Goal: Check status: Check status

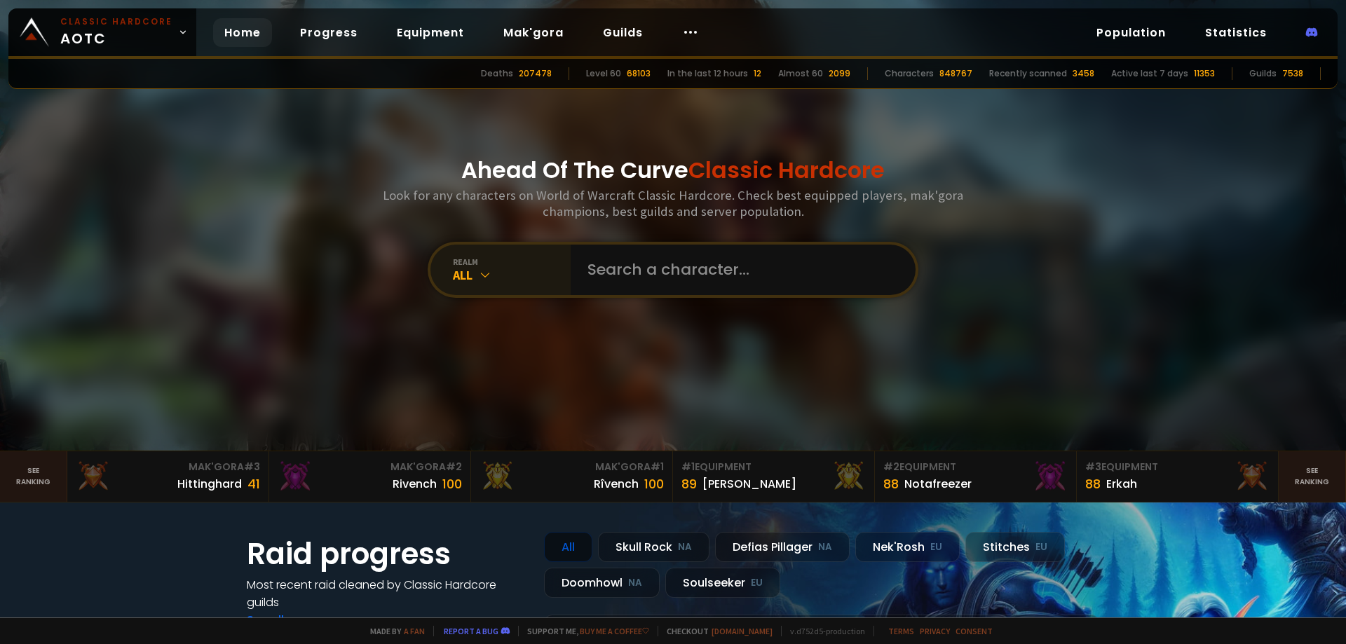
click at [489, 273] on div "All" at bounding box center [512, 275] width 118 height 16
drag, startPoint x: 501, startPoint y: 284, endPoint x: 496, endPoint y: 299, distance: 15.5
click at [502, 285] on div "realm All" at bounding box center [501, 270] width 140 height 50
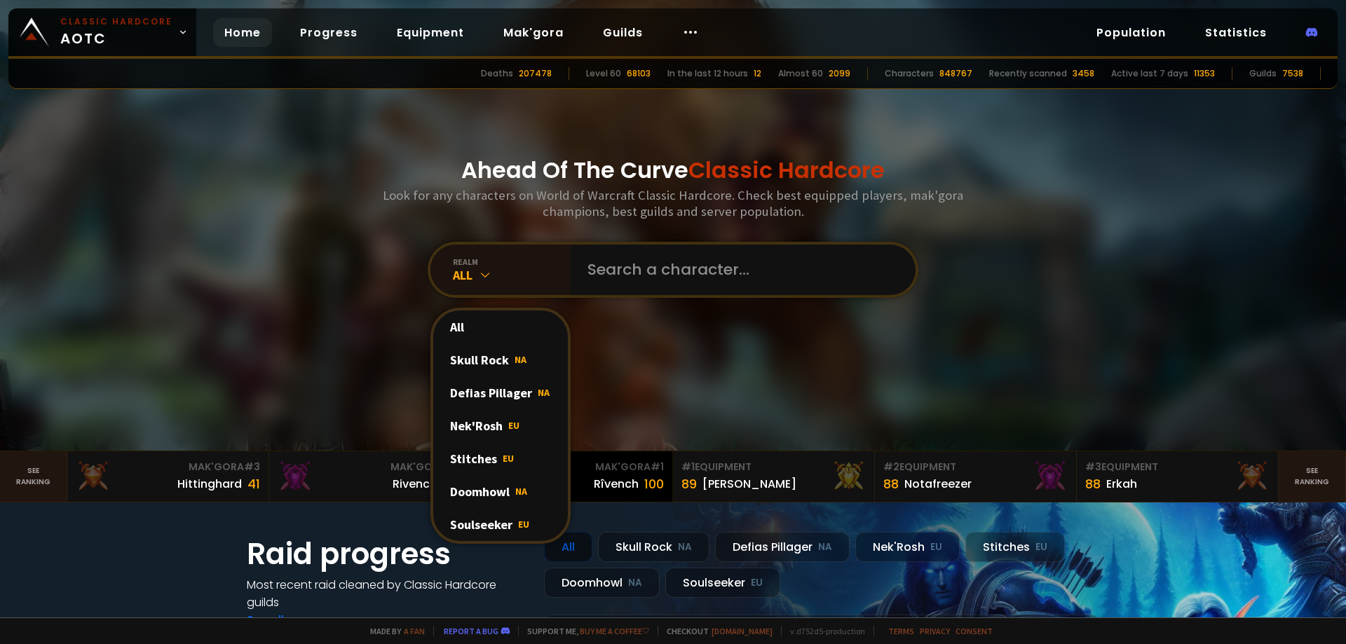
drag, startPoint x: 482, startPoint y: 492, endPoint x: 527, endPoint y: 467, distance: 51.5
click at [482, 492] on div "Doomhowl NA" at bounding box center [500, 491] width 135 height 33
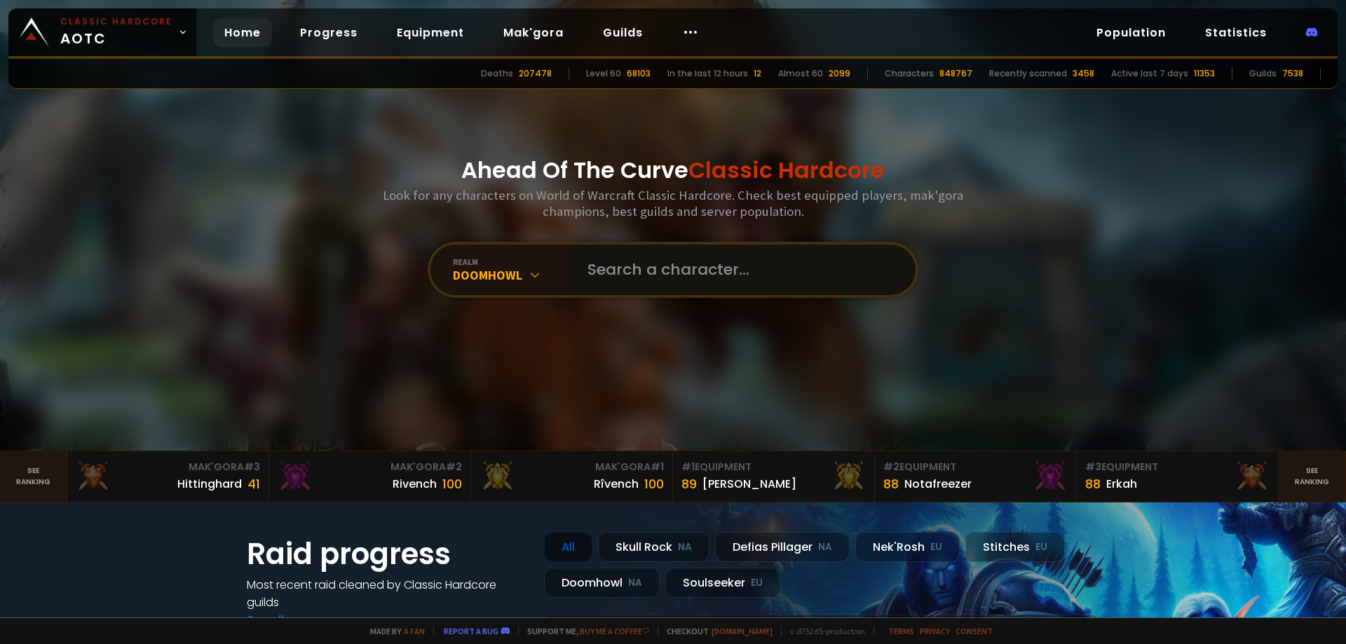
click at [608, 283] on input "text" at bounding box center [739, 270] width 320 height 50
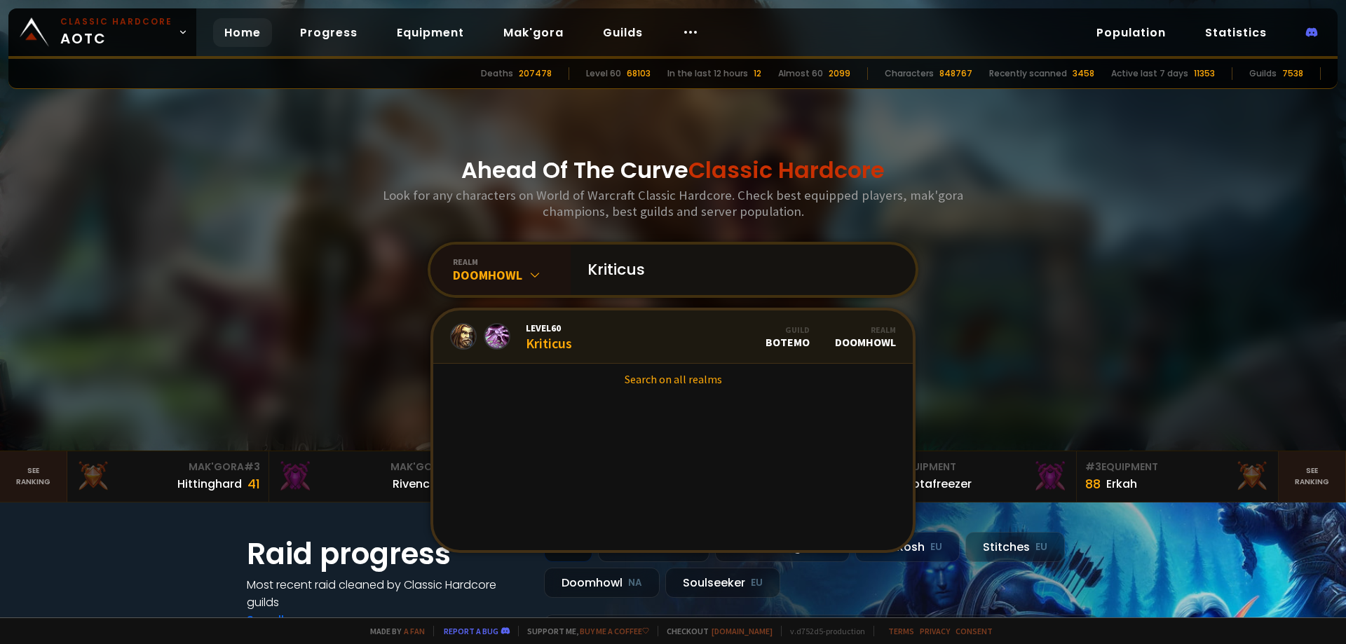
type input "Kriticus"
click at [581, 325] on link "Level 60 Kriticus Guild BOTEMO Realm Doomhowl" at bounding box center [673, 337] width 480 height 53
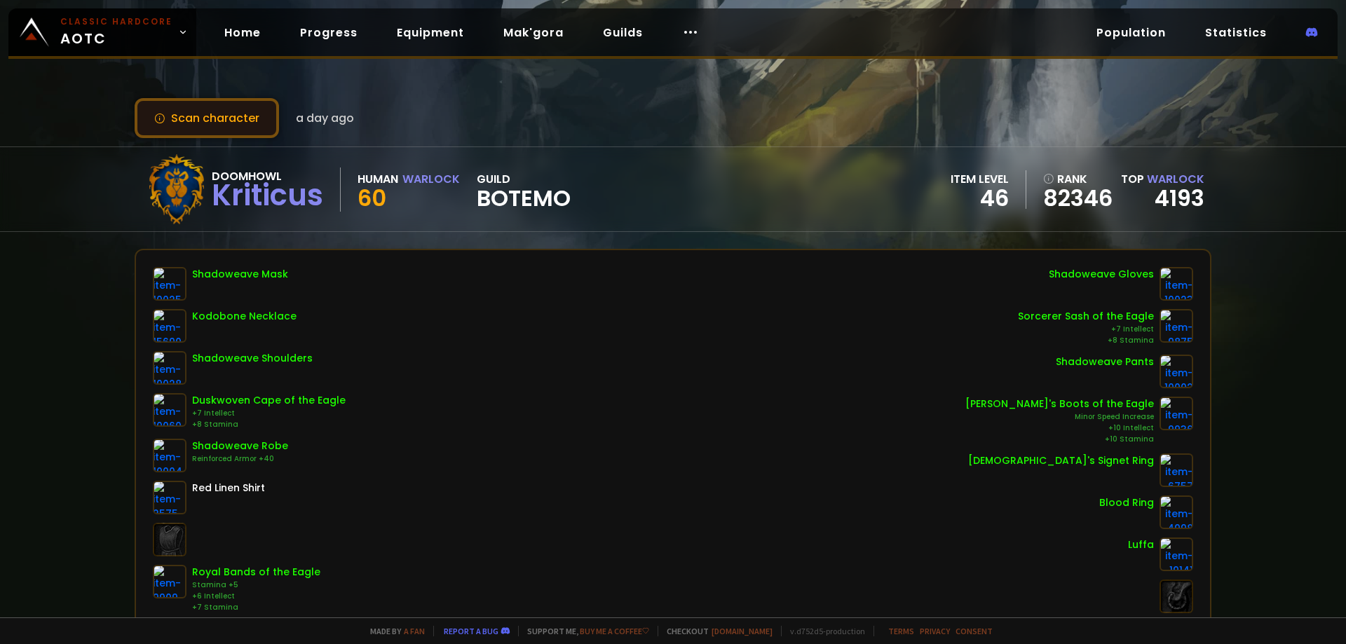
click at [235, 111] on button "Scan character" at bounding box center [207, 118] width 144 height 40
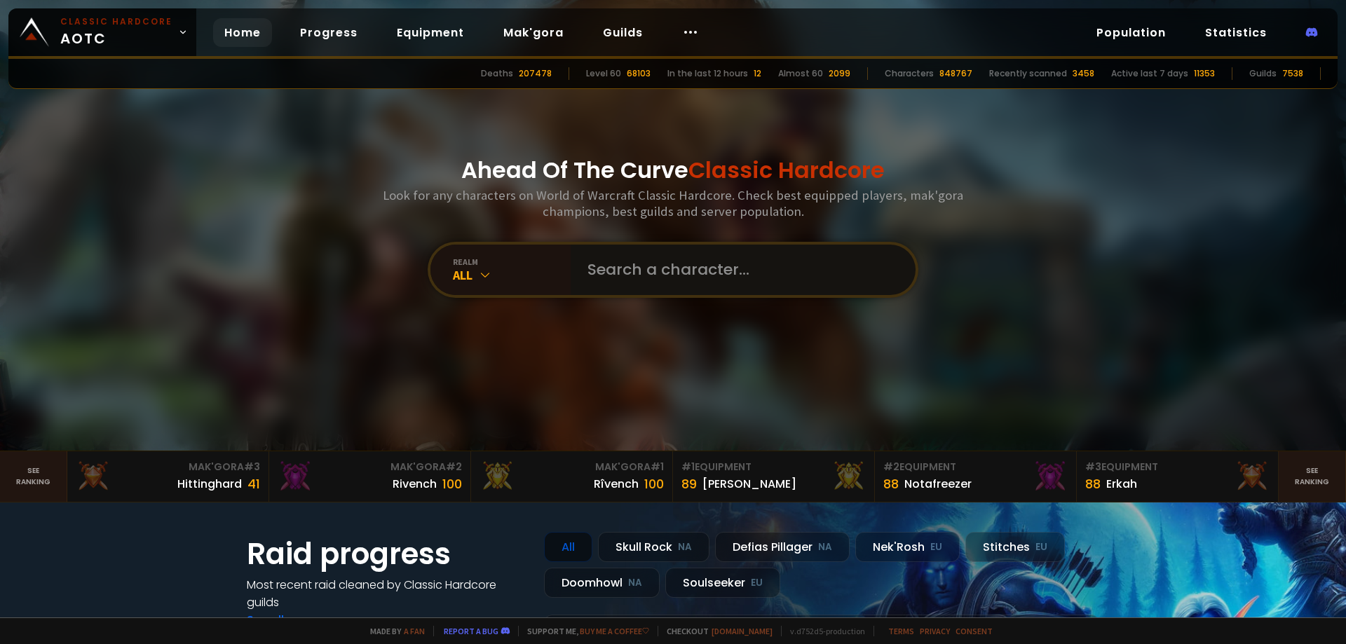
click at [637, 271] on input "text" at bounding box center [739, 270] width 320 height 50
type input "N"
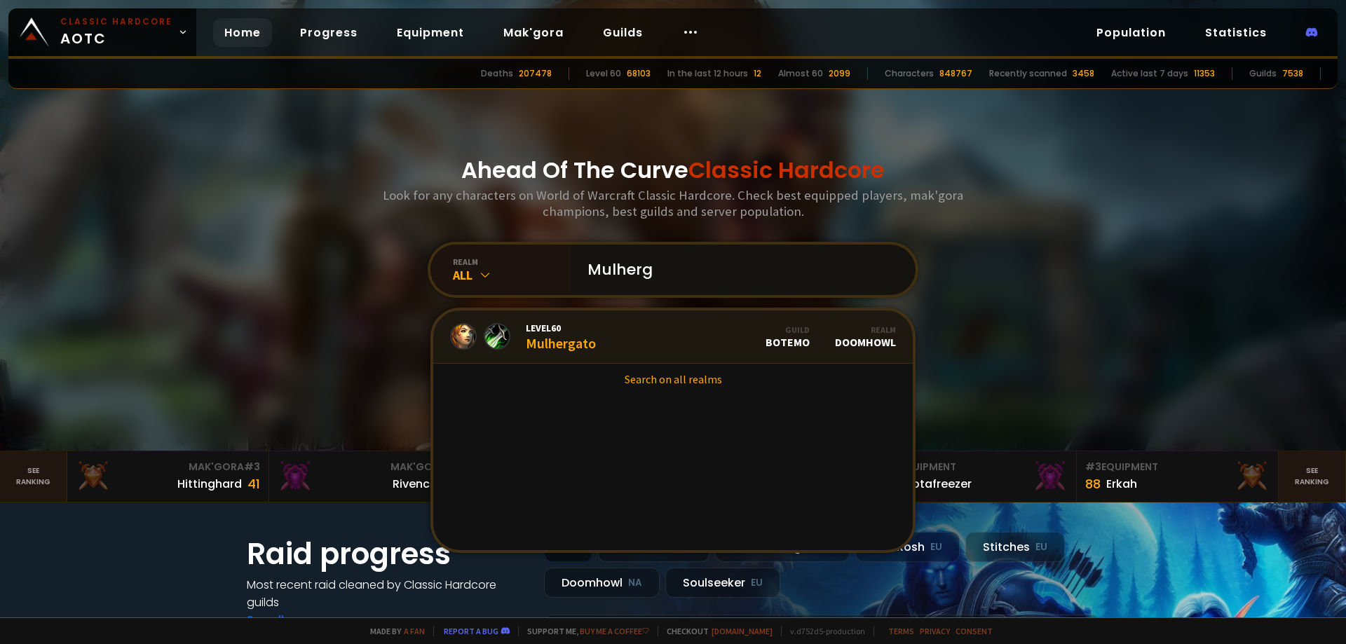
type input "Mulherg"
click at [579, 349] on div "Level 60 Mulhergato" at bounding box center [561, 337] width 70 height 30
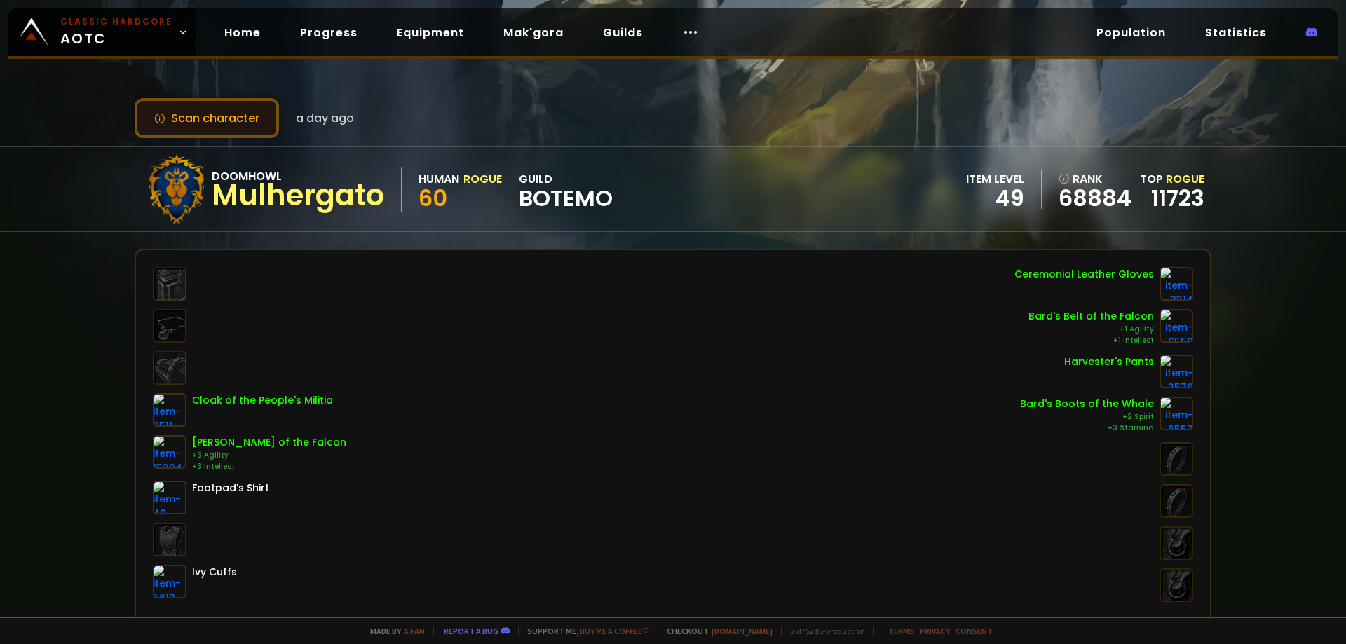
click at [231, 115] on button "Scan character" at bounding box center [207, 118] width 144 height 40
